Goal: Information Seeking & Learning: Learn about a topic

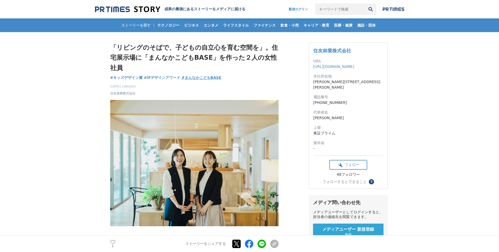
click at [200, 80] on span "#まんなかこどもBASE" at bounding box center [202, 77] width 40 height 5
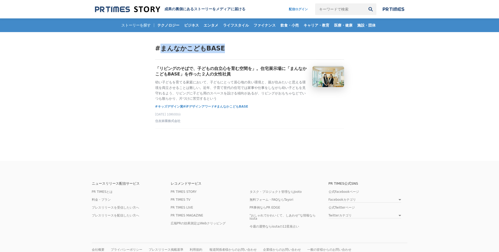
drag, startPoint x: 162, startPoint y: 48, endPoint x: 224, endPoint y: 49, distance: 62.1
click at [224, 49] on h2 "#まんなかこどもBASE" at bounding box center [249, 52] width 189 height 16
copy span "まんなかこどもBASE"
